Goal: Information Seeking & Learning: Learn about a topic

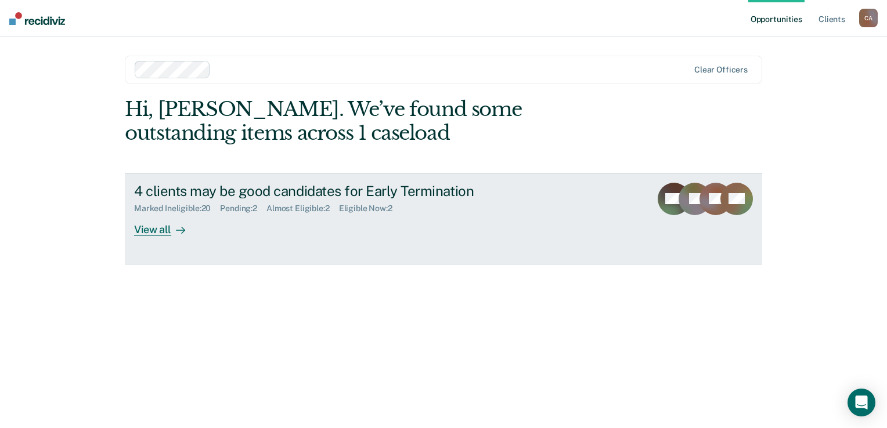
click at [158, 232] on div "View all" at bounding box center [166, 225] width 65 height 23
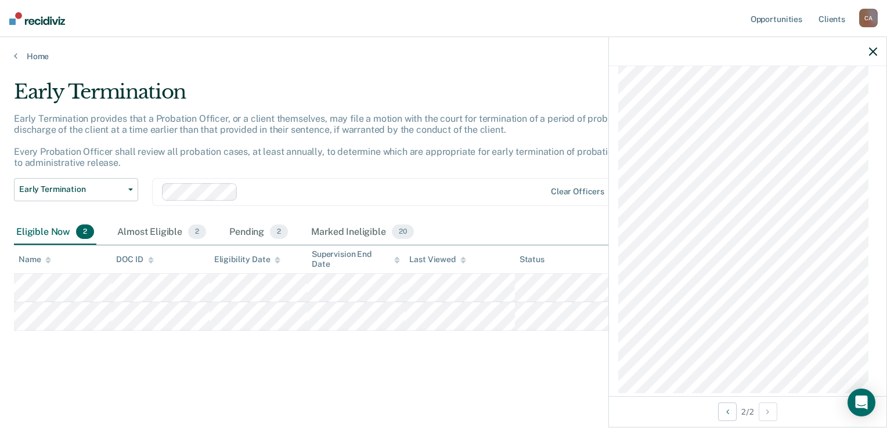
scroll to position [514, 0]
drag, startPoint x: 619, startPoint y: 75, endPoint x: 741, endPoint y: 405, distance: 351.6
click at [741, 405] on div "KP Early Termination Eligible Validated by data from CORIS Paid all owed restit…" at bounding box center [747, 232] width 279 height 391
